Goal: Communication & Community: Ask a question

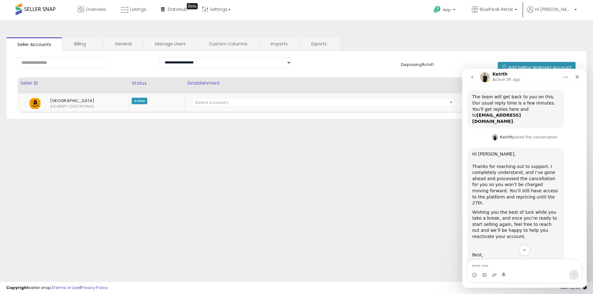
scroll to position [67, 0]
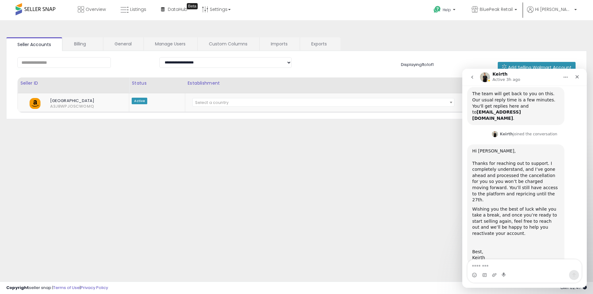
click at [505, 165] on div "Thanks for reaching out to support. I completely understand, and I’ve gone ahea…" at bounding box center [515, 182] width 87 height 43
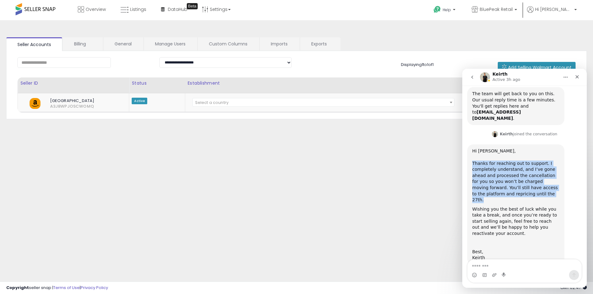
click at [505, 165] on div "Thanks for reaching out to support. I completely understand, and I’ve gone ahea…" at bounding box center [515, 182] width 87 height 43
click at [506, 174] on div "Thanks for reaching out to support. I completely understand, and I’ve gone ahea…" at bounding box center [515, 182] width 87 height 43
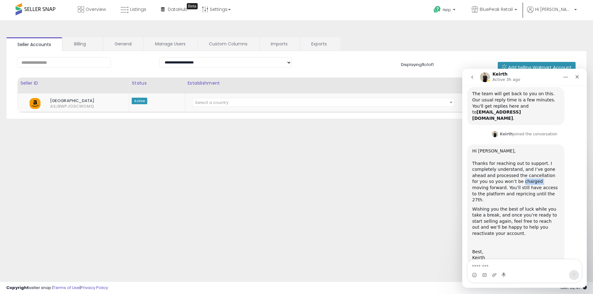
click at [506, 174] on div "Thanks for reaching out to support. I completely understand, and I’ve gone ahea…" at bounding box center [515, 182] width 87 height 43
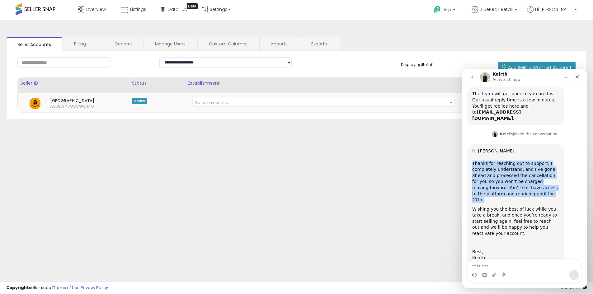
click at [506, 174] on div "Thanks for reaching out to support. I completely understand, and I’ve gone ahea…" at bounding box center [515, 182] width 87 height 43
click at [511, 188] on div "Thanks for reaching out to support. I completely understand, and I’ve gone ahea…" at bounding box center [515, 182] width 87 height 43
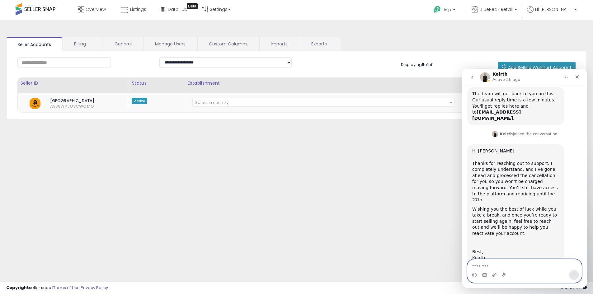
click at [506, 264] on textarea "Message…" at bounding box center [524, 264] width 114 height 11
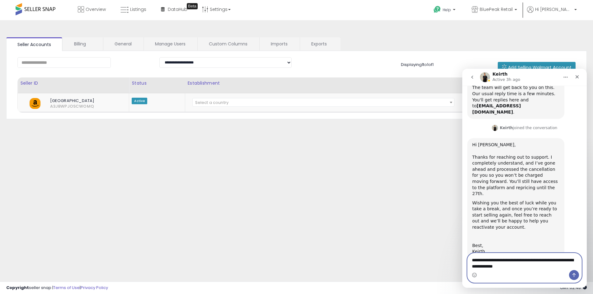
type textarea "**********"
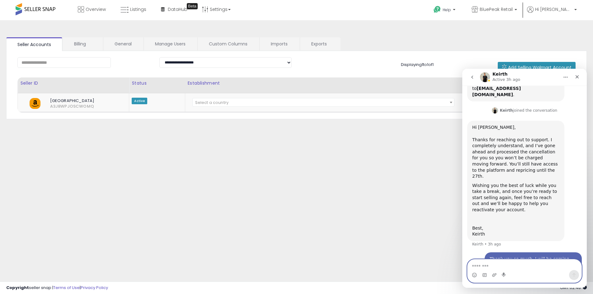
scroll to position [92, 0]
